Goal: Transaction & Acquisition: Book appointment/travel/reservation

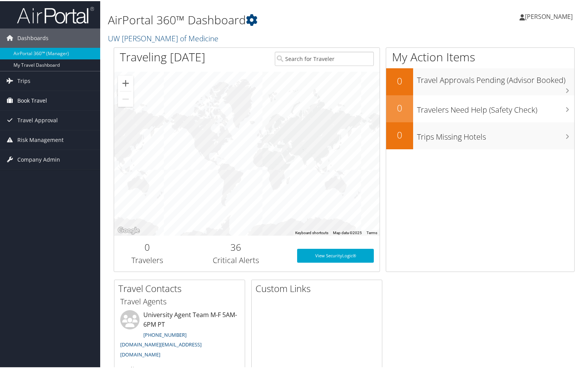
click at [37, 94] on span "Book Travel" at bounding box center [32, 99] width 30 height 19
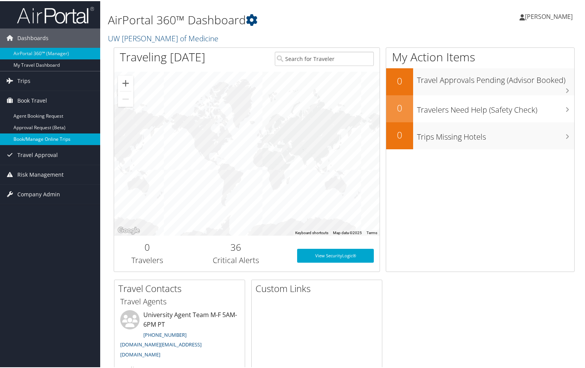
click at [43, 140] on link "Book/Manage Online Trips" at bounding box center [50, 138] width 100 height 12
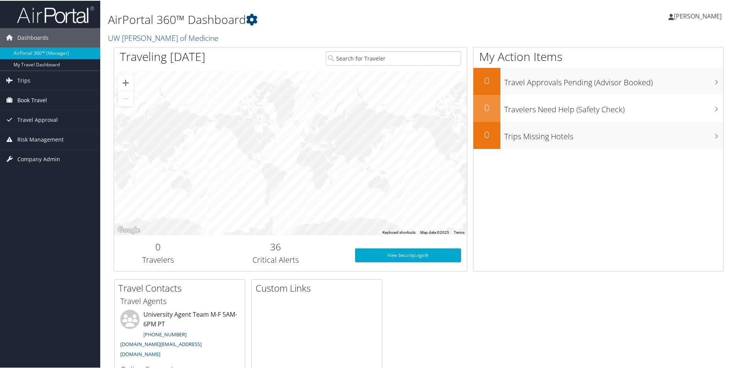
click at [32, 99] on span "Book Travel" at bounding box center [32, 99] width 30 height 19
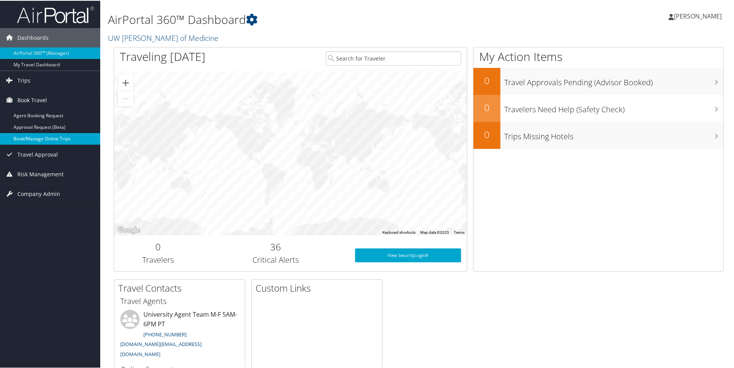
click at [45, 137] on link "Book/Manage Online Trips" at bounding box center [50, 138] width 100 height 12
click at [34, 134] on link "Book/Manage Online Trips" at bounding box center [50, 138] width 100 height 12
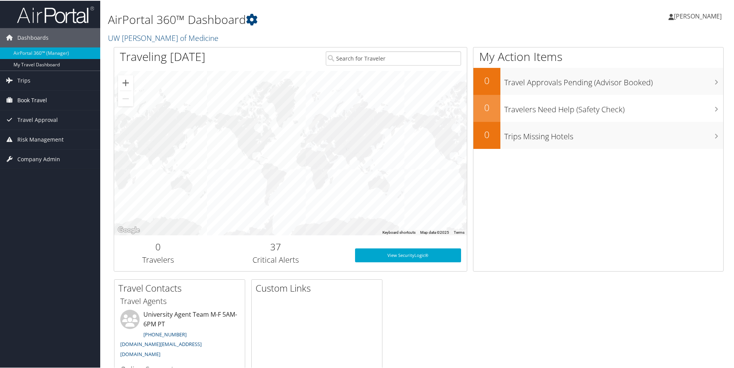
click at [26, 98] on span "Book Travel" at bounding box center [32, 99] width 30 height 19
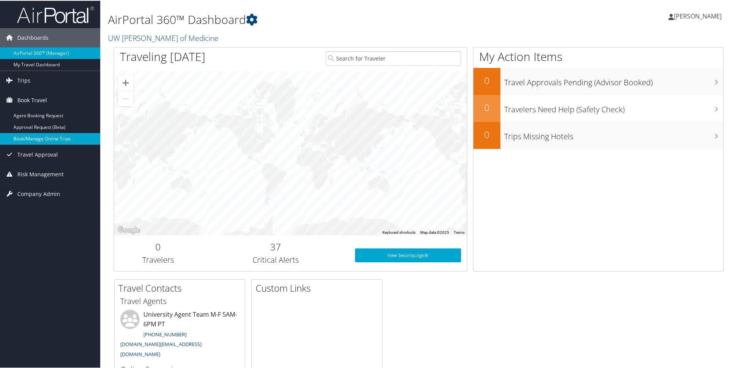
click at [31, 140] on link "Book/Manage Online Trips" at bounding box center [50, 138] width 100 height 12
